Goal: Check status: Check status

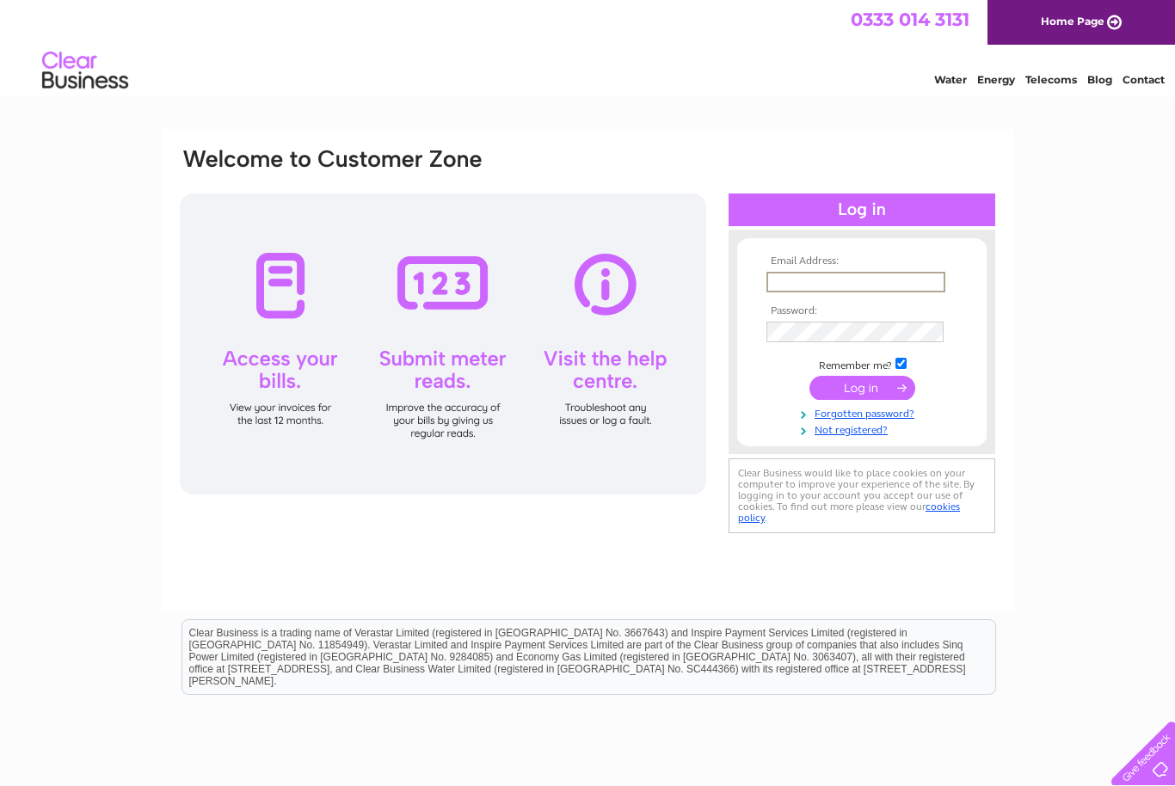
type input "Chrisnolan100@talktalk.net"
click at [862, 389] on input "submit" at bounding box center [862, 388] width 106 height 24
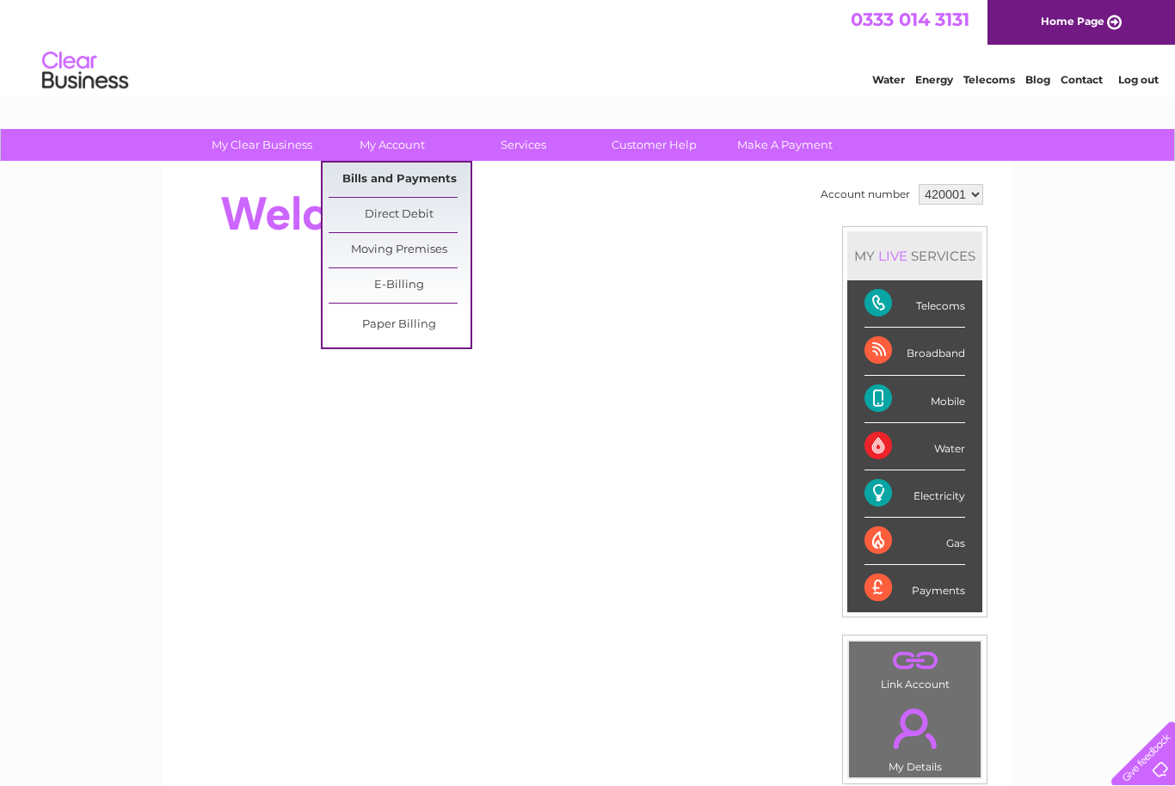
click at [424, 185] on link "Bills and Payments" at bounding box center [400, 180] width 142 height 34
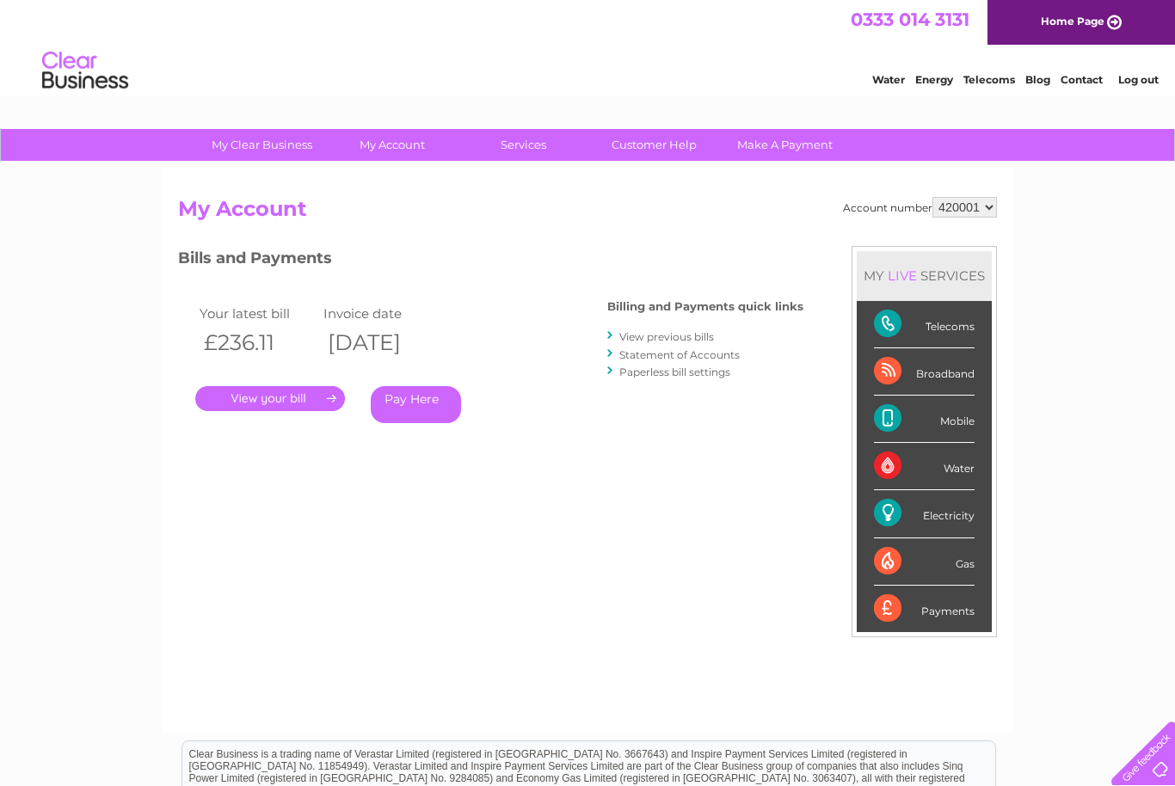
click at [705, 340] on link "View previous bills" at bounding box center [666, 336] width 95 height 13
